Goal: Task Accomplishment & Management: Use online tool/utility

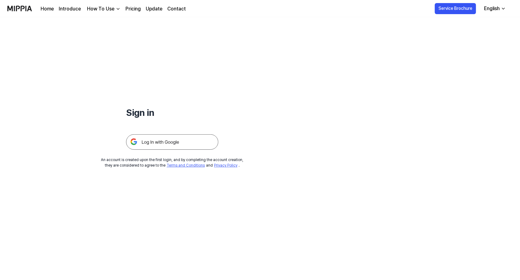
click at [176, 146] on img at bounding box center [172, 141] width 92 height 15
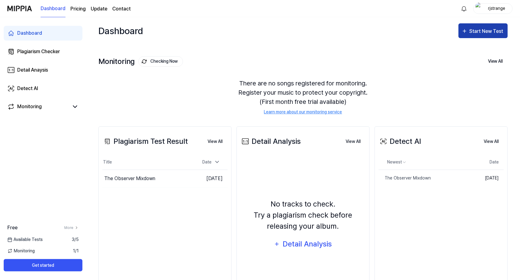
click at [470, 34] on div "Start New Test" at bounding box center [483, 31] width 43 height 8
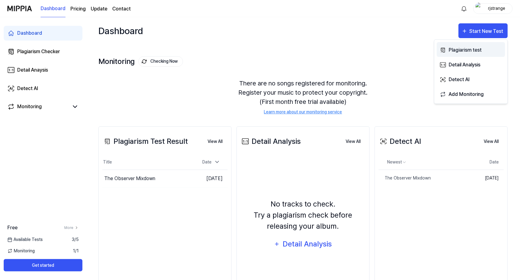
click at [467, 49] on div "Plagiarism test" at bounding box center [476, 50] width 54 height 8
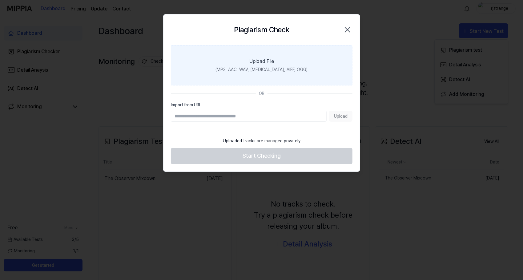
click at [274, 76] on label "Upload File (MP3, AAC, WAV, [MEDICAL_DATA], AIFF, OGG)" at bounding box center [262, 65] width 182 height 40
click at [0, 0] on input "Upload File (MP3, AAC, WAV, [MEDICAL_DATA], AIFF, OGG)" at bounding box center [0, 0] width 0 height 0
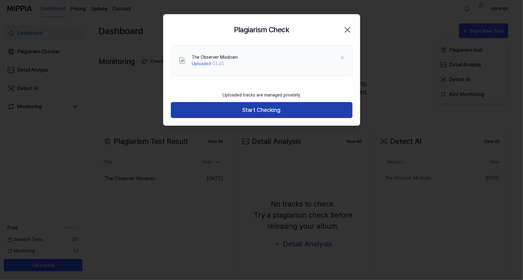
click at [255, 109] on button "Start Checking" at bounding box center [262, 110] width 182 height 16
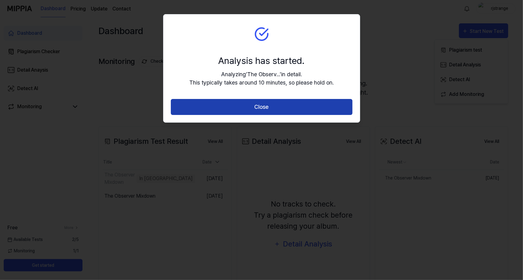
click at [270, 106] on button "Close" at bounding box center [262, 107] width 182 height 16
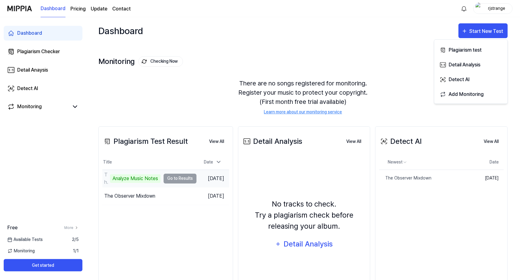
click at [175, 178] on td "The Observer Mixdown Analyze Music Notes Go to Results" at bounding box center [149, 178] width 94 height 17
click at [182, 176] on td "The Observer Mixdown Analyze Music Notes Go to Results" at bounding box center [149, 178] width 94 height 17
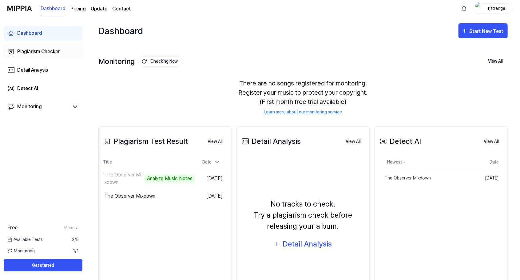
click at [44, 54] on div "Plagiarism Checker" at bounding box center [38, 51] width 43 height 7
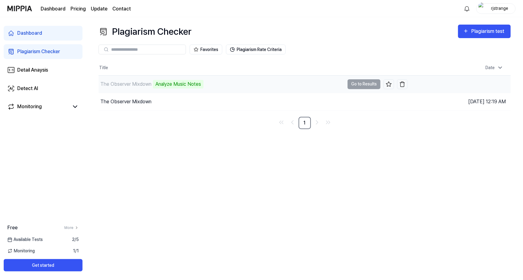
click at [370, 84] on td "The Observer Mixdown Analyze Music Notes Go to Results" at bounding box center [252, 84] width 309 height 17
drag, startPoint x: 370, startPoint y: 84, endPoint x: 344, endPoint y: 64, distance: 32.7
click at [344, 64] on th "Title" at bounding box center [252, 68] width 309 height 15
click at [371, 84] on button "Go to Results" at bounding box center [363, 84] width 33 height 10
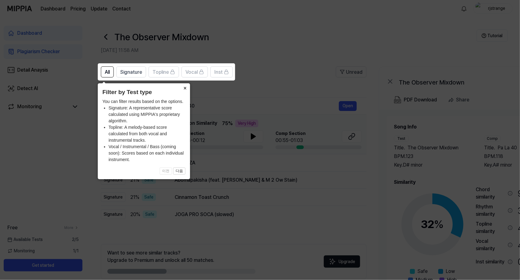
click at [187, 89] on button "×" at bounding box center [185, 87] width 10 height 9
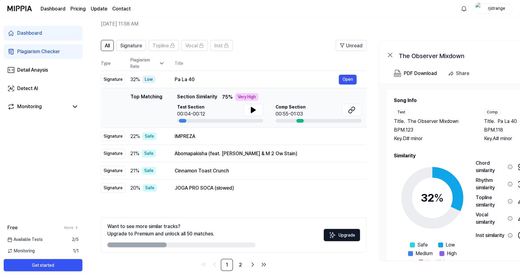
scroll to position [30, 0]
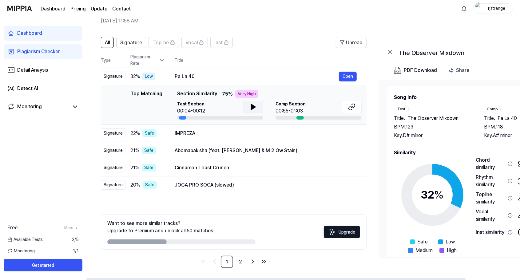
click at [256, 108] on icon at bounding box center [253, 106] width 7 height 7
click at [255, 108] on icon at bounding box center [254, 107] width 1 height 5
click at [246, 107] on button at bounding box center [254, 107] width 20 height 12
click at [250, 107] on icon at bounding box center [253, 106] width 7 height 7
click at [155, 105] on div "Top Matching" at bounding box center [146, 105] width 32 height 30
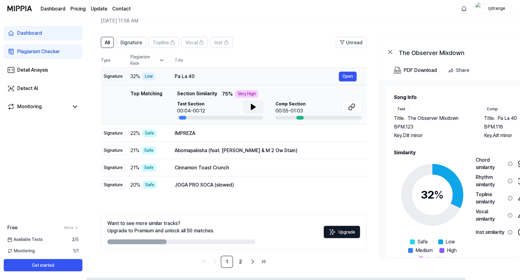
click at [267, 75] on div "Pa La 40" at bounding box center [257, 76] width 164 height 7
click at [351, 76] on button "Open" at bounding box center [348, 77] width 18 height 10
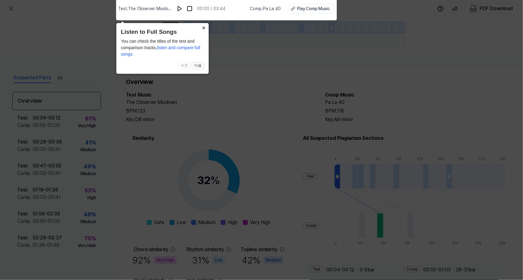
click at [203, 29] on button "×" at bounding box center [204, 27] width 10 height 9
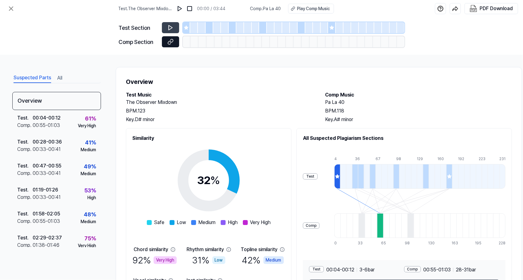
click at [173, 42] on icon at bounding box center [170, 42] width 6 height 6
click at [167, 27] on icon at bounding box center [170, 28] width 6 height 6
click at [171, 26] on icon at bounding box center [171, 28] width 4 height 5
click at [170, 26] on icon at bounding box center [171, 28] width 4 height 5
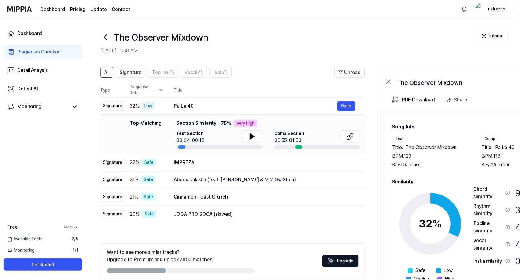
scroll to position [30, 0]
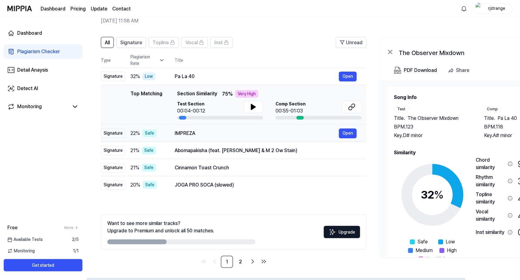
click at [233, 139] on td "IMPREZA Open" at bounding box center [266, 133] width 202 height 17
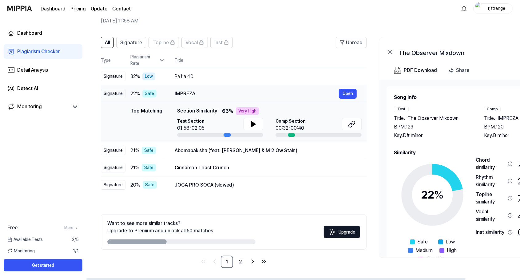
click at [248, 94] on div "IMPREZA" at bounding box center [257, 93] width 164 height 7
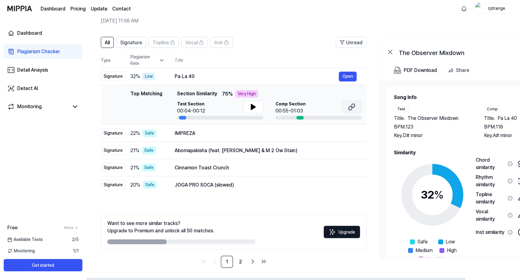
click at [352, 105] on icon at bounding box center [351, 106] width 7 height 7
click at [275, 134] on div "IMPREZA" at bounding box center [257, 133] width 164 height 7
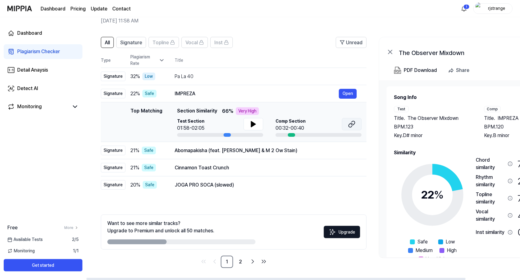
click at [351, 124] on icon at bounding box center [353, 123] width 4 height 4
click at [301, 150] on div "Abomapakisha (feat. [PERSON_NAME] & M 2 Ow Stain)" at bounding box center [257, 150] width 164 height 7
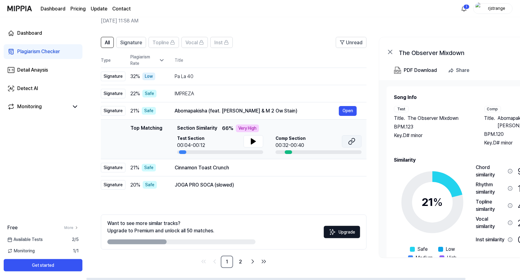
click at [351, 138] on icon at bounding box center [351, 141] width 7 height 7
click at [295, 171] on div "Cinnamon Toast Crunch" at bounding box center [257, 167] width 164 height 7
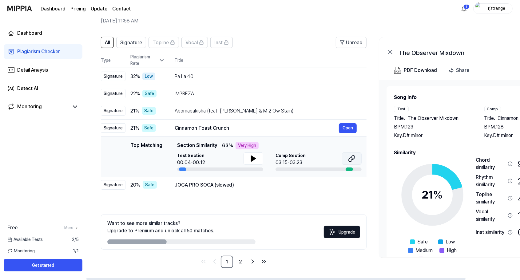
click at [348, 161] on icon at bounding box center [351, 158] width 7 height 7
click at [253, 161] on icon at bounding box center [253, 158] width 7 height 7
click at [253, 159] on icon at bounding box center [252, 158] width 1 height 5
click at [258, 186] on div "JOGA PRO SOCA (slowed)" at bounding box center [257, 185] width 164 height 7
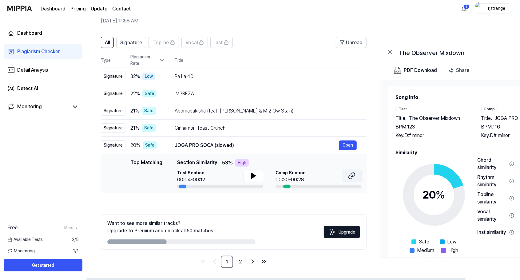
click at [351, 176] on icon at bounding box center [351, 175] width 7 height 7
click at [241, 263] on link "2" at bounding box center [241, 262] width 12 height 12
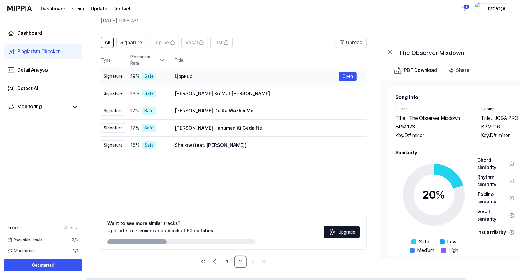
click at [308, 78] on div "Царица" at bounding box center [257, 76] width 164 height 7
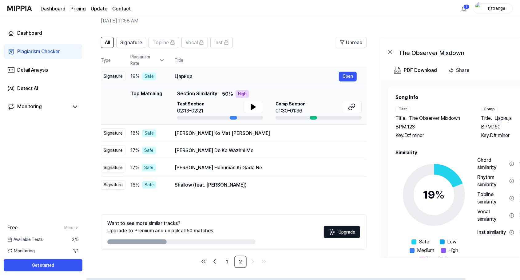
click at [308, 78] on div "Царица" at bounding box center [257, 76] width 164 height 7
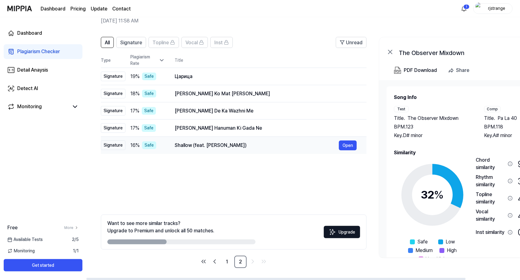
click at [290, 147] on div "Shallow (feat. [PERSON_NAME])" at bounding box center [257, 145] width 164 height 7
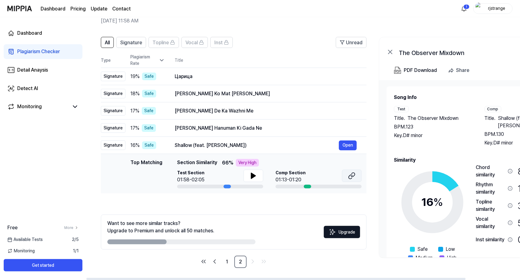
click at [348, 175] on button at bounding box center [352, 176] width 20 height 12
click at [255, 261] on icon "Go to next page" at bounding box center [252, 261] width 7 height 7
